Goal: Transaction & Acquisition: Purchase product/service

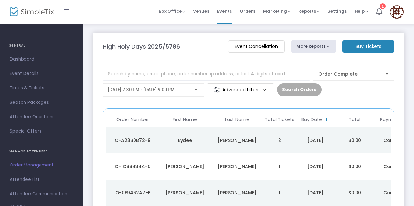
click at [371, 47] on m-button "Buy Tickets" at bounding box center [369, 47] width 52 height 12
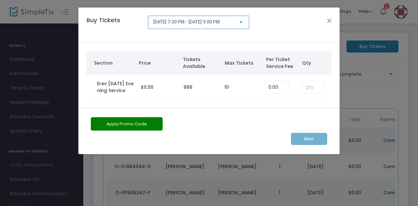
click at [209, 22] on span "[DATE] 7:30 PM - [DATE] 9:00 PM" at bounding box center [186, 21] width 67 height 5
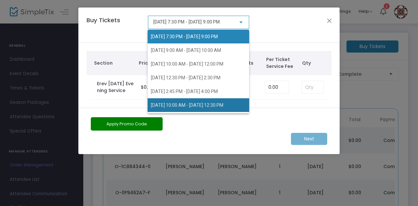
click at [207, 107] on span "[DATE] 10:00 AM - [DATE] 12:30 PM" at bounding box center [187, 105] width 73 height 5
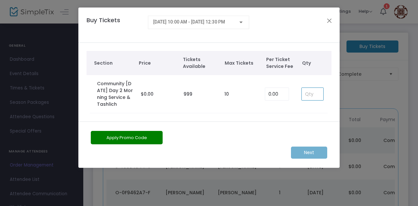
click at [311, 95] on input at bounding box center [313, 94] width 22 height 12
type input "1"
click at [202, 24] on span "[DATE] 10:00 AM - [DATE] 12:30 PM" at bounding box center [189, 21] width 72 height 5
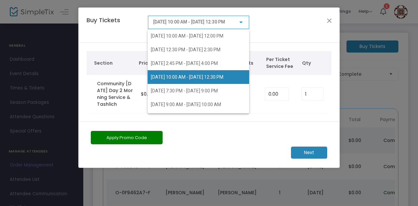
scroll to position [81, 0]
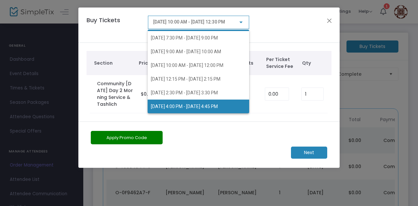
click at [198, 108] on span "[DATE] 4:00 PM - [DATE] 4:45 PM" at bounding box center [184, 106] width 67 height 5
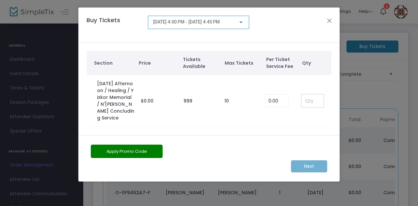
click at [313, 96] on input at bounding box center [313, 101] width 22 height 12
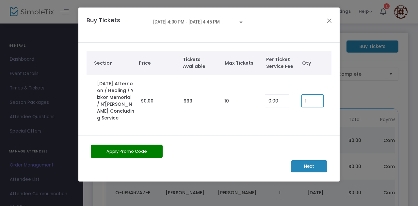
type input "1"
click at [305, 162] on m-button "Next" at bounding box center [309, 166] width 36 height 12
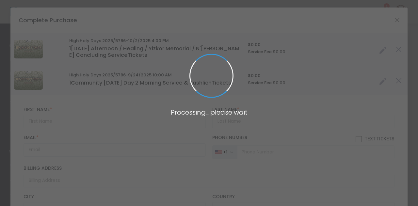
type input "[GEOGRAPHIC_DATA]"
type input "[US_STATE]"
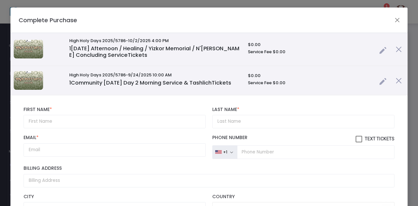
scroll to position [81, 0]
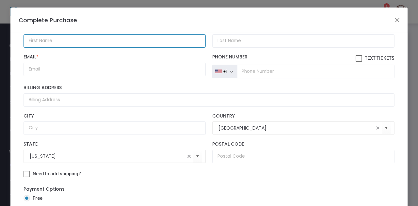
click at [36, 45] on input "text" at bounding box center [115, 40] width 182 height 13
type input "[PERSON_NAME]"
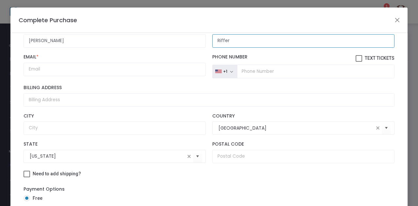
type input "Riffer"
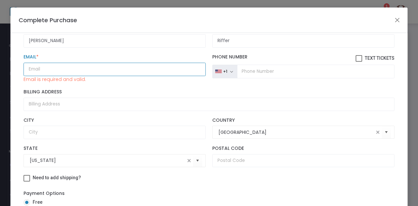
paste input "[EMAIL_ADDRESS][DOMAIN_NAME]"
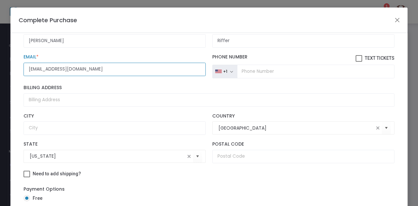
type input "[EMAIL_ADDRESS][DOMAIN_NAME]"
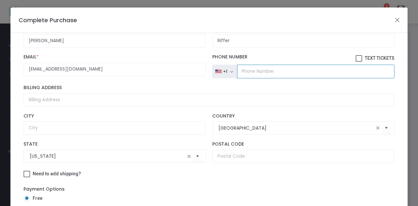
click at [262, 78] on input "tel" at bounding box center [316, 72] width 158 height 14
paste input "[PHONE_NUMBER]"
type input "[PHONE_NUMBER]"
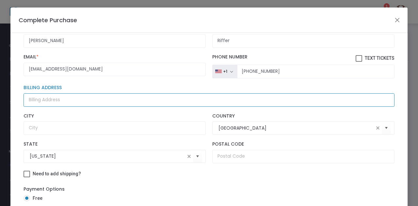
click at [102, 98] on input "Billing Address" at bounding box center [209, 99] width 371 height 13
paste input "[STREET_ADDRESS]"
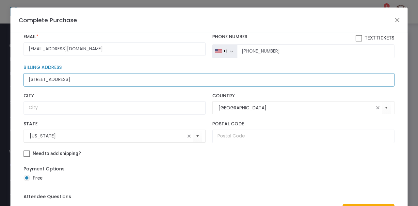
scroll to position [102, 0]
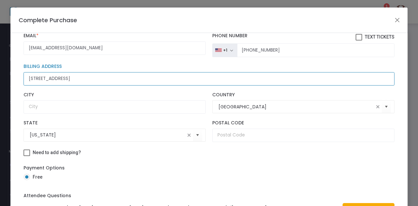
type input "[STREET_ADDRESS]"
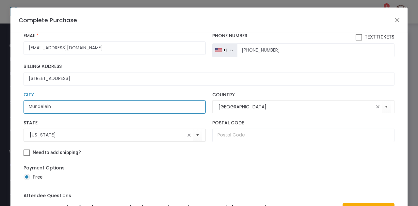
type input "Mundelein"
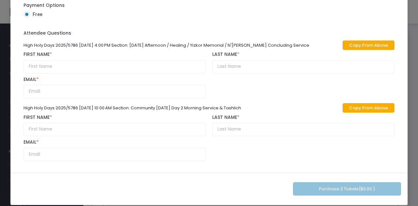
scroll to position [88, 0]
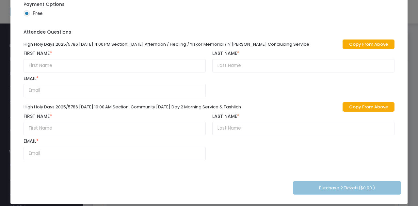
type input "60060"
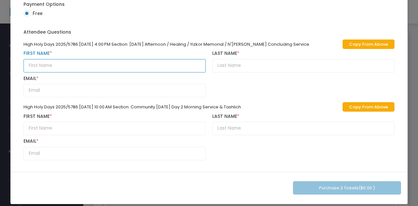
click at [73, 67] on input "text" at bounding box center [115, 65] width 182 height 13
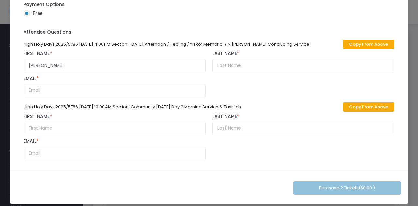
click at [344, 42] on link "Copy From Above" at bounding box center [369, 44] width 52 height 9
type input "[PERSON_NAME]"
type input "Riffer"
type input "[EMAIL_ADDRESS][DOMAIN_NAME]"
click at [347, 106] on link "Copy From Above" at bounding box center [369, 106] width 52 height 9
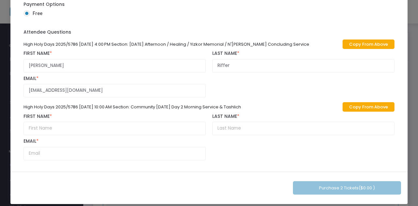
type input "[PERSON_NAME]"
type input "Riffer"
type input "[EMAIL_ADDRESS][DOMAIN_NAME]"
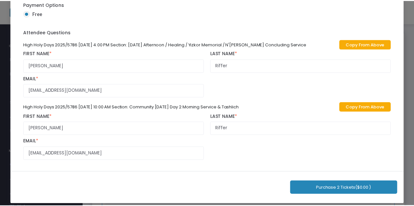
scroll to position [93, 0]
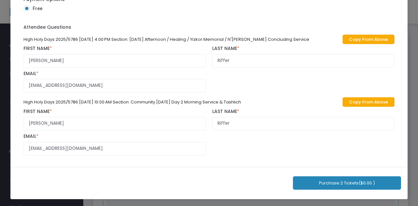
click at [325, 184] on button "Purchase 2 Tickets ($0.00 )" at bounding box center [347, 182] width 108 height 13
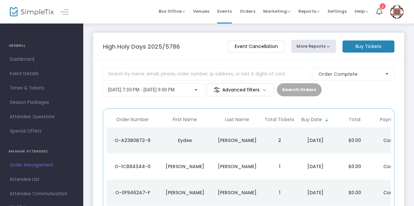
scroll to position [0, 0]
